Goal: Find specific page/section

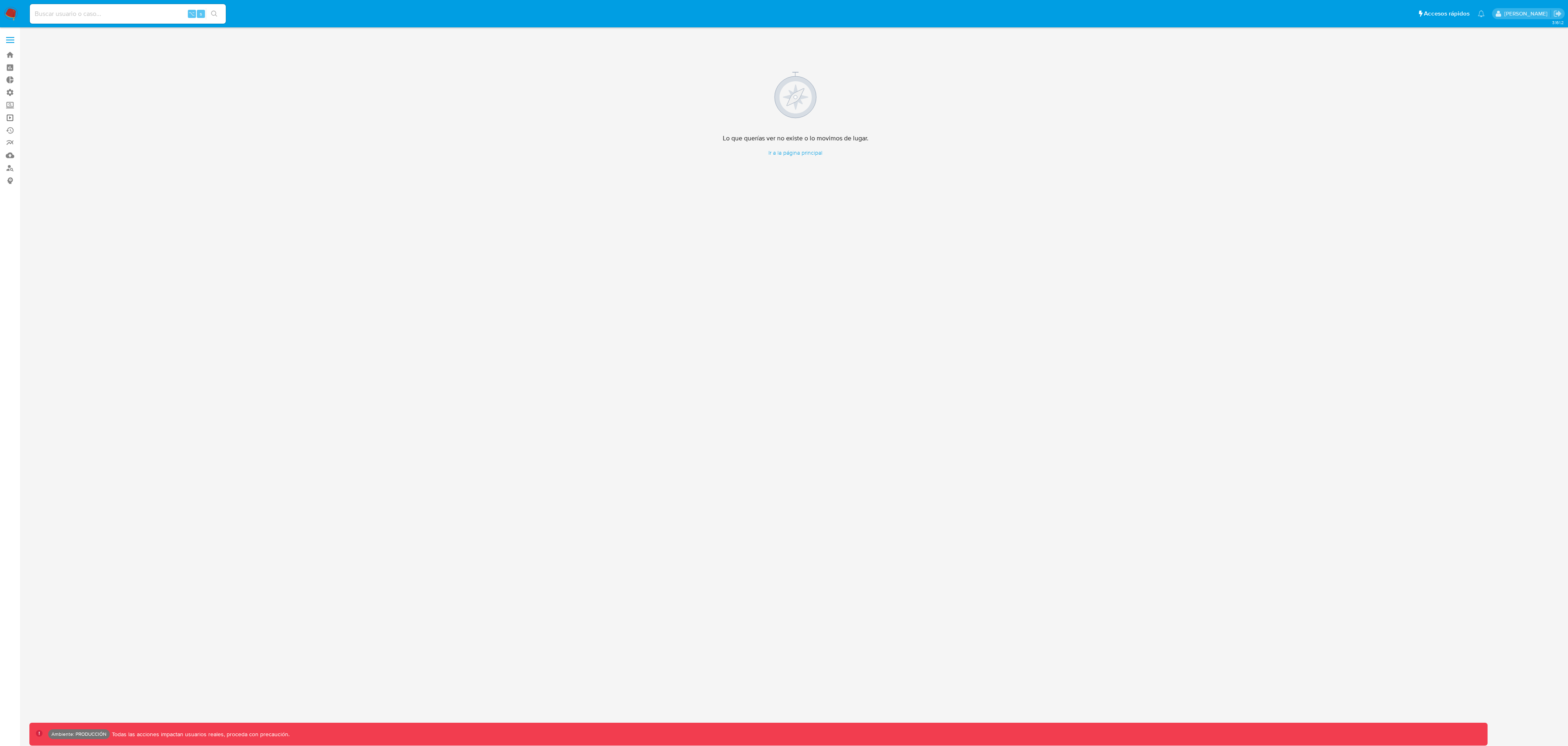
click at [5, 117] on link "Operaciones masivas" at bounding box center [49, 117] width 97 height 13
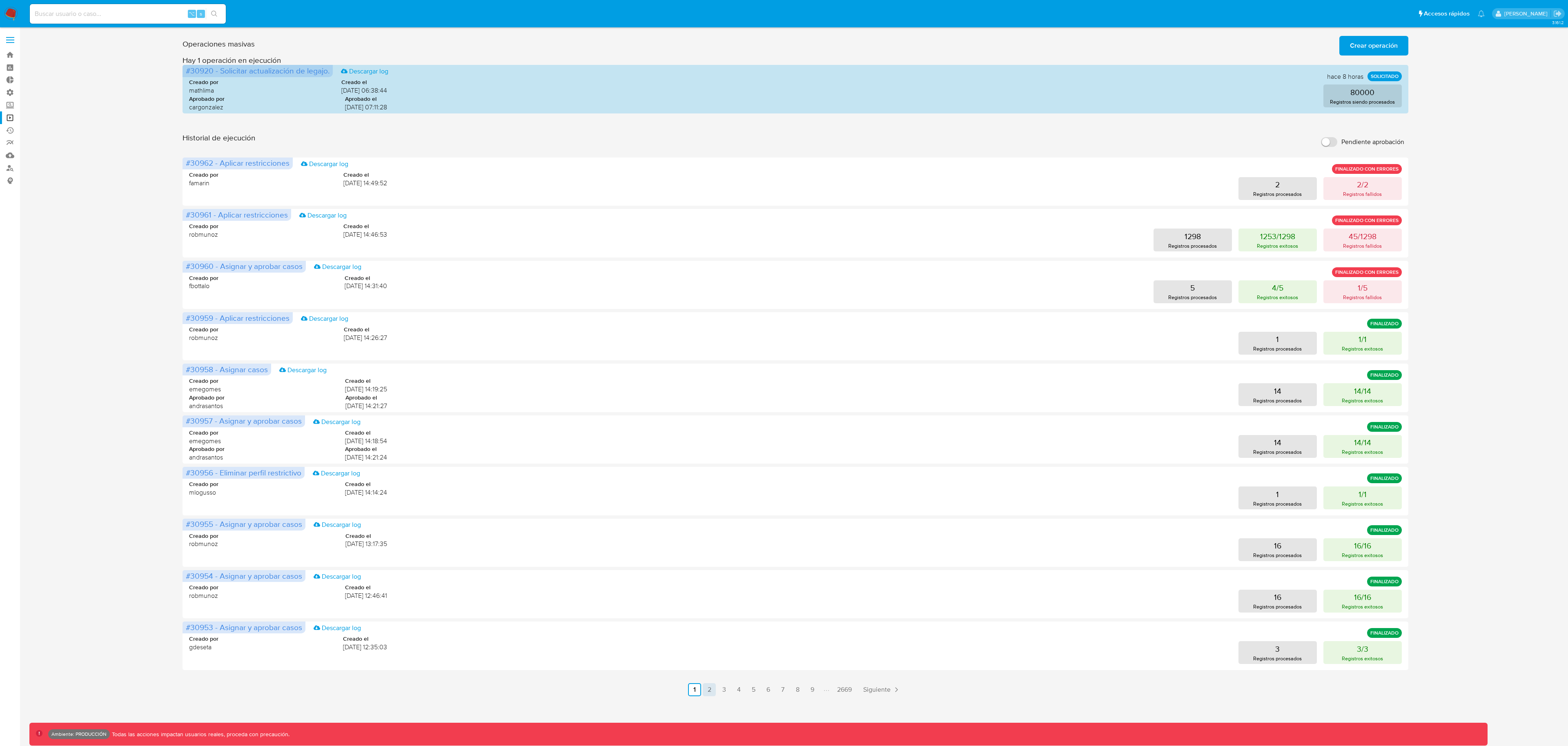
click at [715, 687] on link "2" at bounding box center [709, 689] width 13 height 13
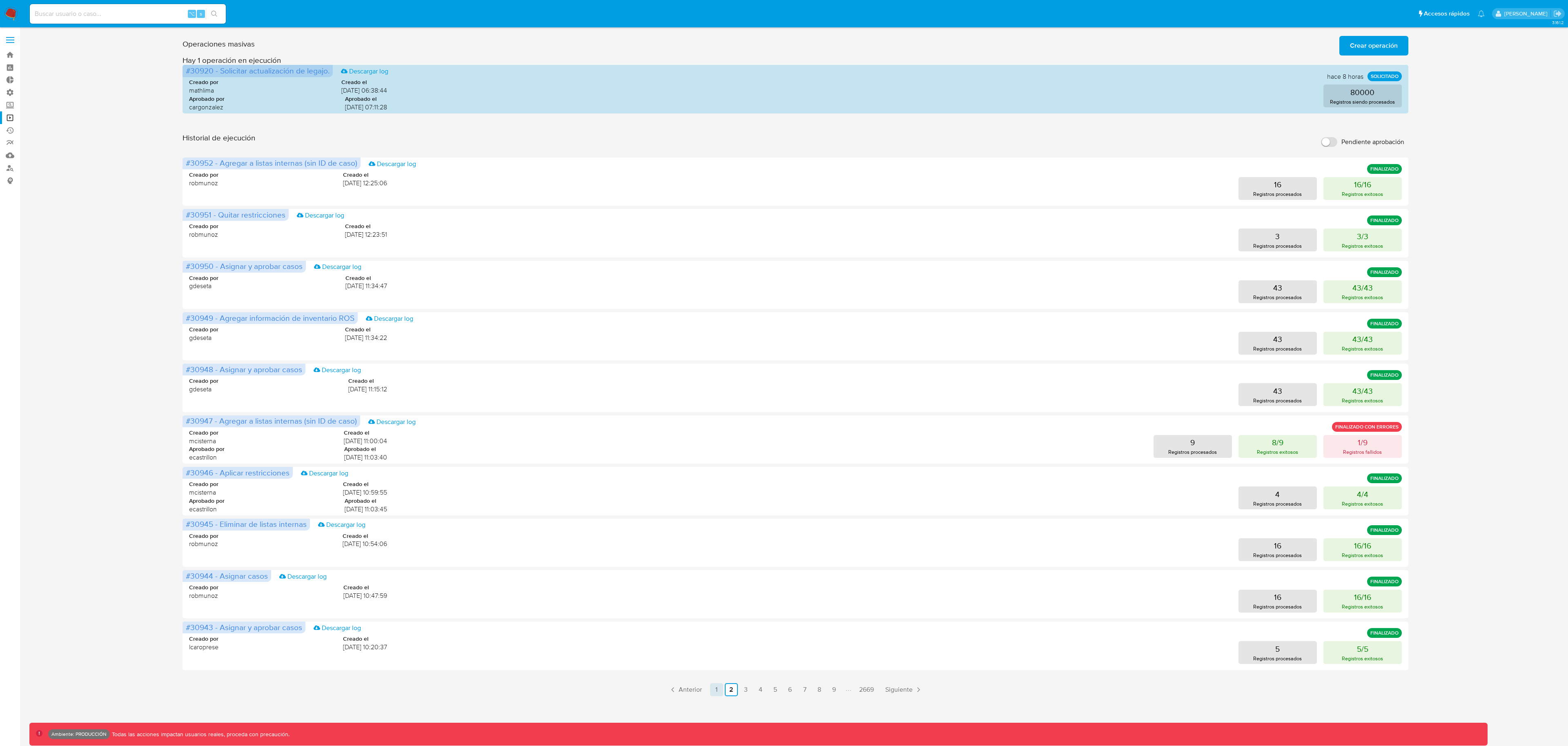
click at [720, 690] on link "1" at bounding box center [716, 689] width 13 height 13
